Goal: Information Seeking & Learning: Learn about a topic

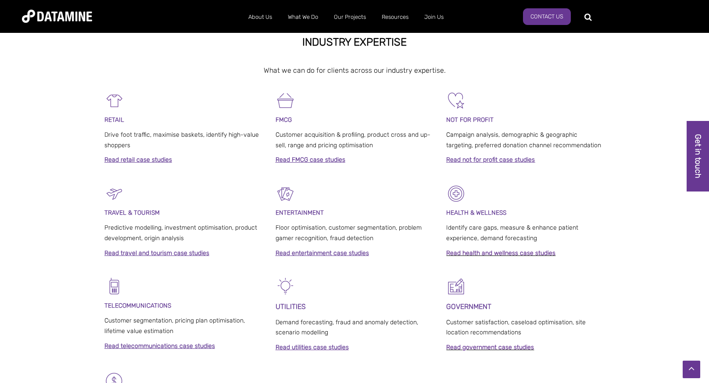
scroll to position [332, 0]
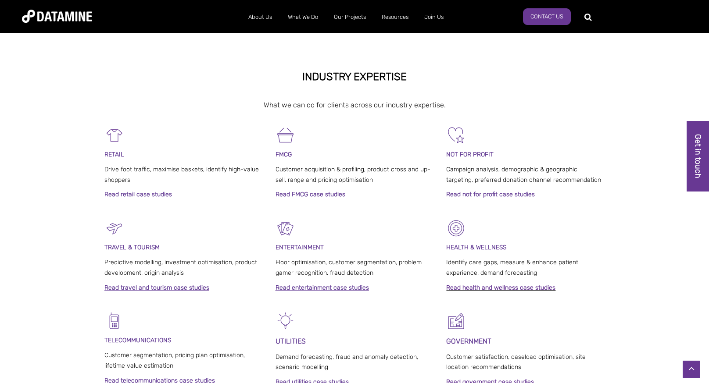
click at [321, 88] on p at bounding box center [354, 89] width 500 height 12
drag, startPoint x: 321, startPoint y: 88, endPoint x: 321, endPoint y: 94, distance: 6.2
click at [321, 94] on p at bounding box center [354, 89] width 500 height 12
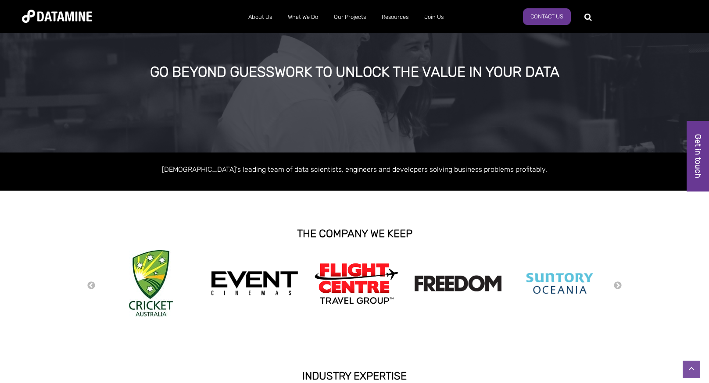
scroll to position [0, 0]
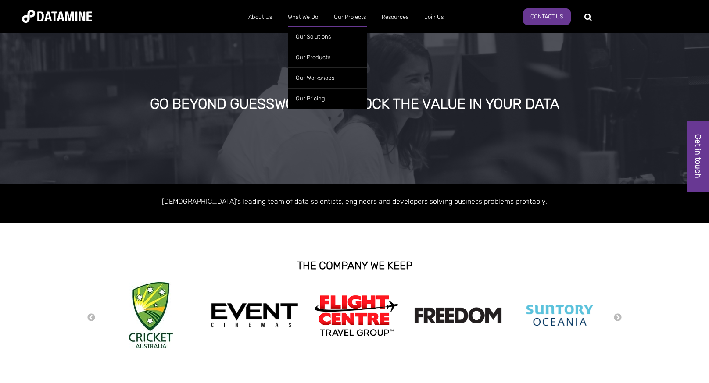
click at [311, 23] on ul "Our Solutions Our Products Retailwatch WeekAhead NZ Fuel Price Data Site Spotte…" at bounding box center [327, 65] width 79 height 87
click at [312, 10] on link "What We Do" at bounding box center [303, 17] width 46 height 23
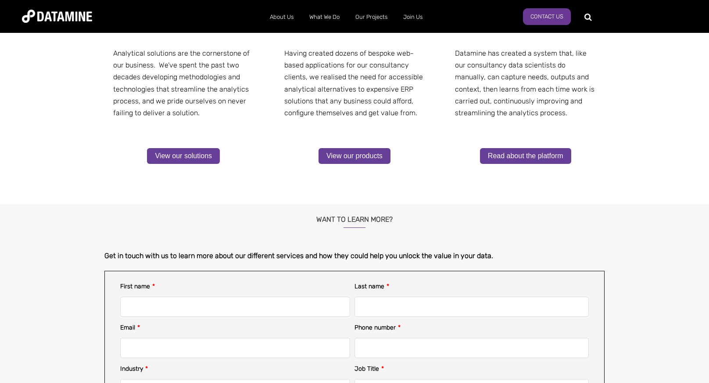
scroll to position [148, 0]
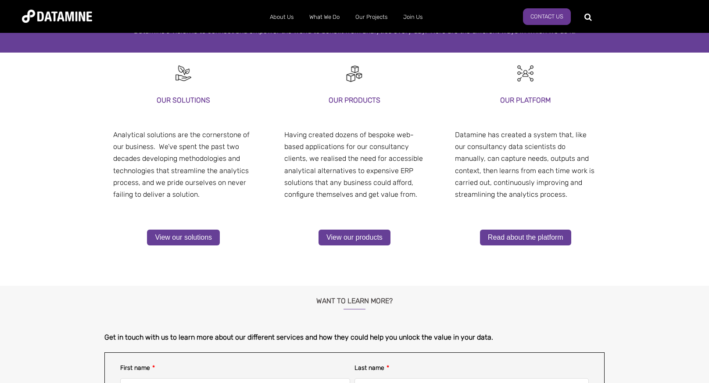
click at [336, 176] on p "Having created dozens of bespoke web-based applications for our consultancy cli…" at bounding box center [354, 164] width 141 height 71
click at [336, 175] on p "Having created dozens of bespoke web-based applications for our consultancy cli…" at bounding box center [354, 164] width 141 height 71
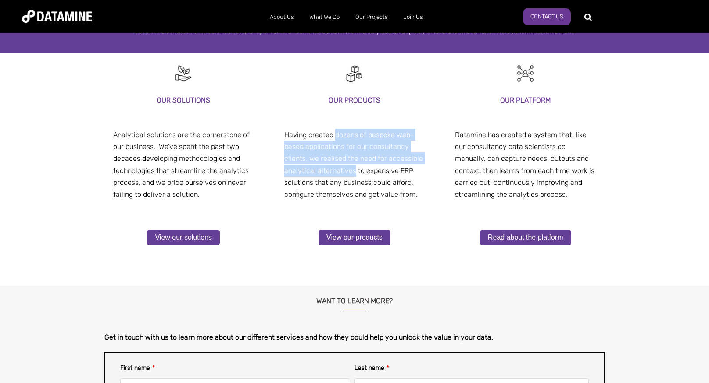
drag, startPoint x: 336, startPoint y: 175, endPoint x: 339, endPoint y: 129, distance: 45.3
click at [339, 129] on p "Having created dozens of bespoke web-based applications for our consultancy cli…" at bounding box center [354, 164] width 141 height 71
click at [339, 132] on span "Having created dozens of bespoke web-based applications for our consultancy cli…" at bounding box center [353, 165] width 139 height 68
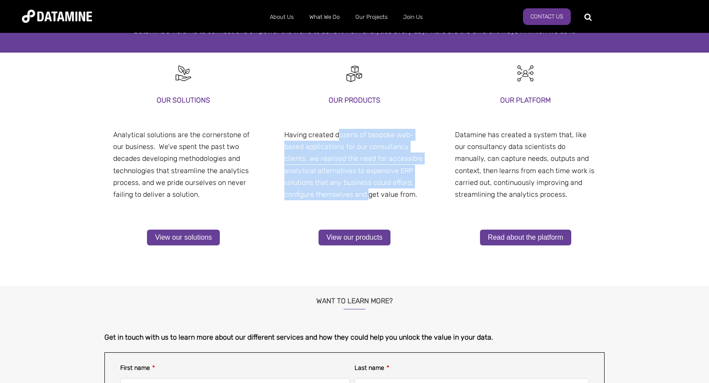
drag, startPoint x: 340, startPoint y: 130, endPoint x: 366, endPoint y: 193, distance: 67.4
click at [366, 193] on span "Having created dozens of bespoke web-based applications for our consultancy cli…" at bounding box center [353, 165] width 139 height 68
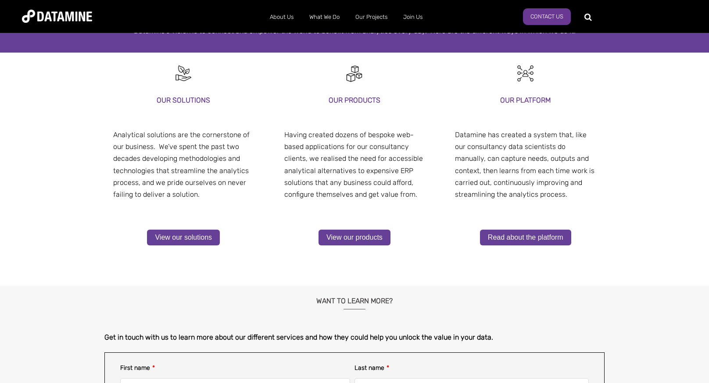
click at [366, 192] on span "Having created dozens of bespoke web-based applications for our consultancy cli…" at bounding box center [353, 165] width 139 height 68
click at [365, 192] on span "Having created dozens of bespoke web-based applications for our consultancy cli…" at bounding box center [353, 165] width 139 height 68
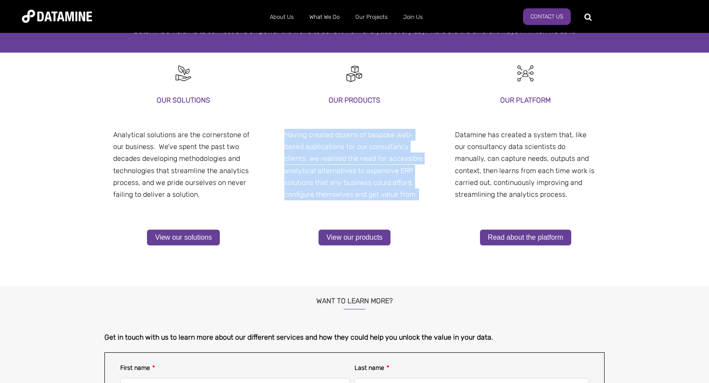
drag, startPoint x: 365, startPoint y: 192, endPoint x: 360, endPoint y: 143, distance: 48.5
click at [360, 143] on span "Having created dozens of bespoke web-based applications for our consultancy cli…" at bounding box center [353, 165] width 139 height 68
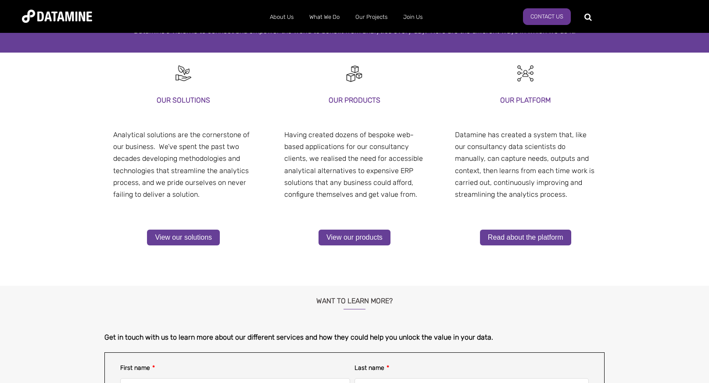
click at [360, 143] on span "Having created dozens of bespoke web-based applications for our consultancy cli…" at bounding box center [353, 165] width 139 height 68
click at [507, 129] on p "Datamine has created a system that, like our consultancy data scientists do man…" at bounding box center [525, 164] width 141 height 71
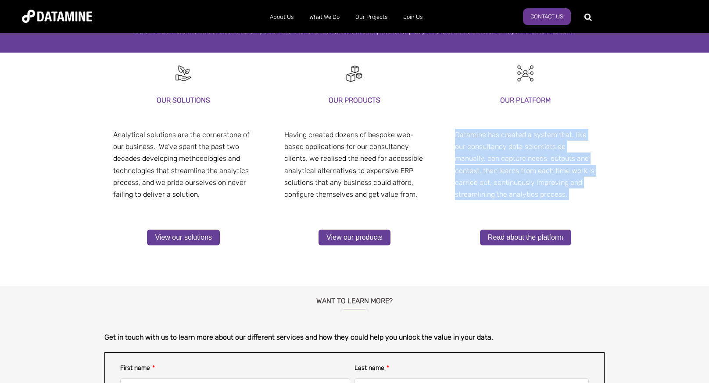
drag, startPoint x: 507, startPoint y: 129, endPoint x: 510, endPoint y: 155, distance: 26.5
click at [511, 154] on p "Datamine has created a system that, like our consultancy data scientists do man…" at bounding box center [525, 164] width 141 height 71
click at [510, 155] on span "Datamine has created a system that, like our consultancy data scientists do man…" at bounding box center [524, 165] width 139 height 68
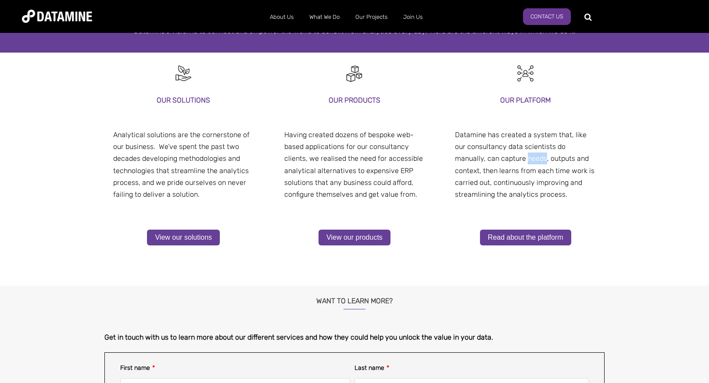
click at [510, 155] on span "Datamine has created a system that, like our consultancy data scientists do man…" at bounding box center [524, 165] width 139 height 68
drag, startPoint x: 510, startPoint y: 155, endPoint x: 512, endPoint y: 140, distance: 15.0
click at [511, 143] on span "Datamine has created a system that, like our consultancy data scientists do man…" at bounding box center [524, 165] width 139 height 68
click at [512, 137] on span "Datamine has created a system that, like our consultancy data scientists do man…" at bounding box center [524, 165] width 139 height 68
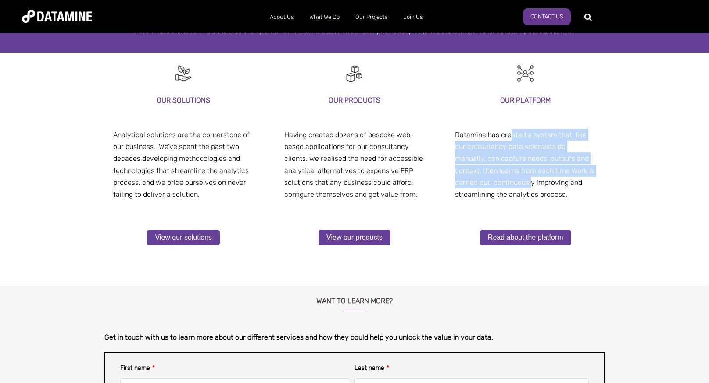
drag, startPoint x: 512, startPoint y: 136, endPoint x: 506, endPoint y: 194, distance: 58.6
click at [507, 192] on span "Datamine has created a system that, like our consultancy data scientists do man…" at bounding box center [524, 165] width 139 height 68
click at [506, 194] on span "Datamine has created a system that, like our consultancy data scientists do man…" at bounding box center [524, 165] width 139 height 68
drag, startPoint x: 519, startPoint y: 190, endPoint x: 509, endPoint y: 132, distance: 59.3
click at [509, 132] on span "Datamine has created a system that, like our consultancy data scientists do man…" at bounding box center [524, 165] width 139 height 68
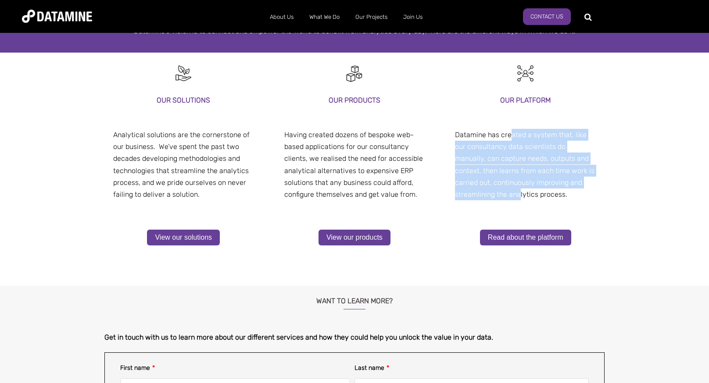
click at [509, 132] on span "Datamine has created a system that, like our consultancy data scientists do man…" at bounding box center [524, 165] width 139 height 68
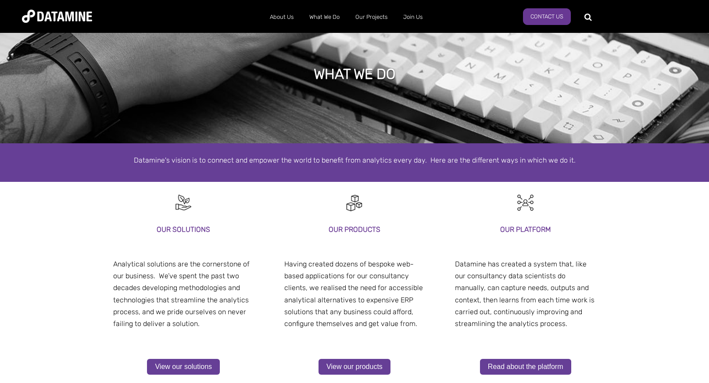
scroll to position [0, 0]
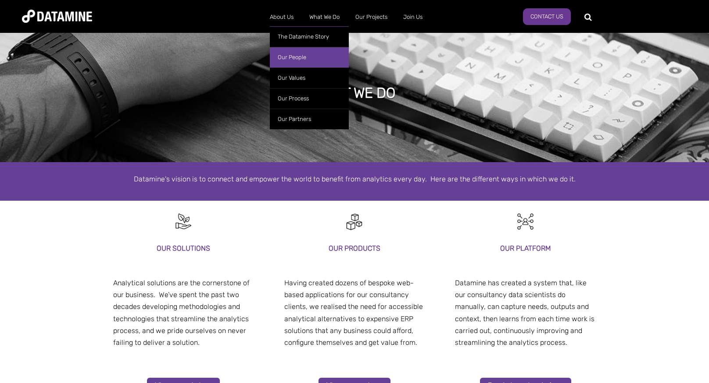
click at [303, 60] on link "Our People" at bounding box center [309, 57] width 79 height 21
